Goal: Information Seeking & Learning: Learn about a topic

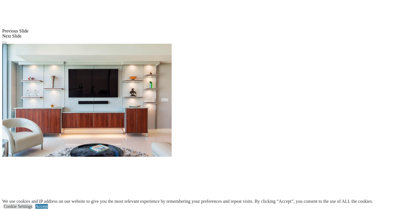
scroll to position [491, 0]
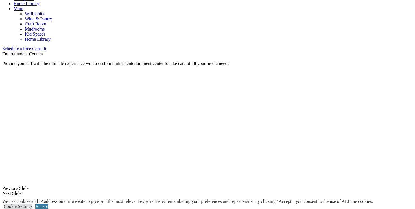
scroll to position [318, 0]
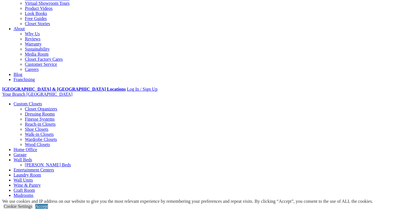
scroll to position [130, 0]
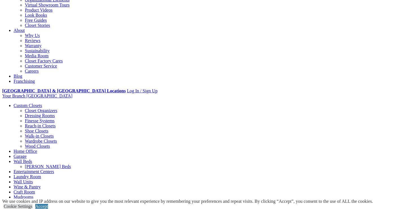
click at [54, 169] on link "Entertainment Centers" at bounding box center [34, 171] width 41 height 5
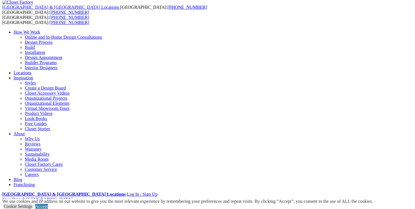
scroll to position [21, 0]
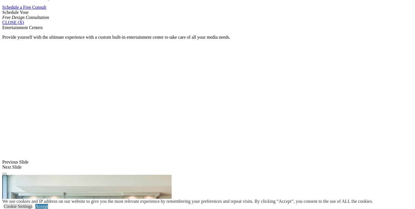
scroll to position [375, 0]
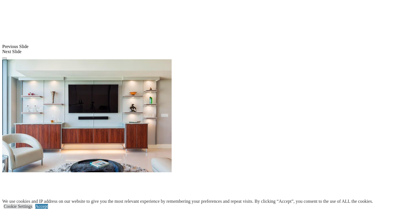
scroll to position [495, 0]
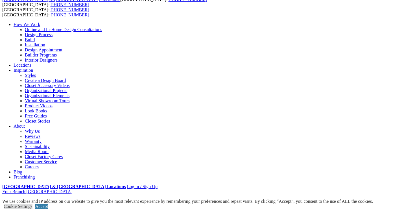
scroll to position [0, 0]
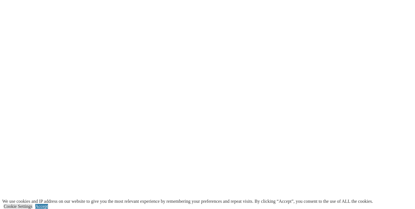
scroll to position [747, 0]
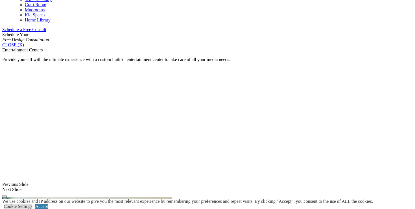
scroll to position [290, 0]
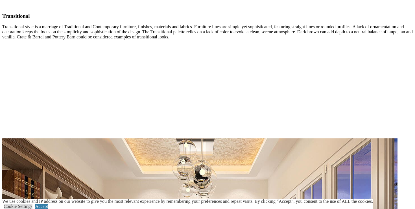
scroll to position [1449, 0]
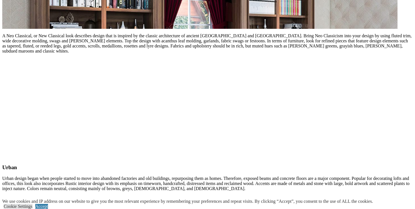
scroll to position [2100, 0]
